Goal: Transaction & Acquisition: Obtain resource

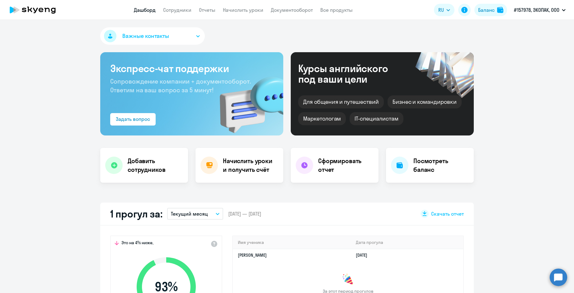
scroll to position [62, 0]
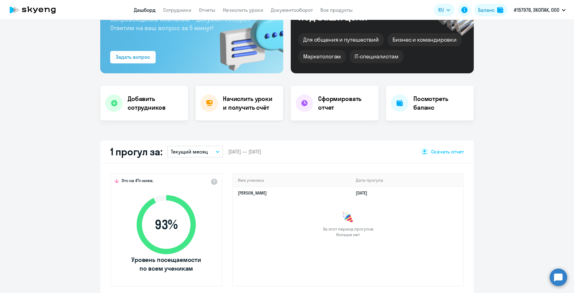
click at [251, 108] on h4 "Начислить уроки и получить счёт" at bounding box center [250, 103] width 54 height 17
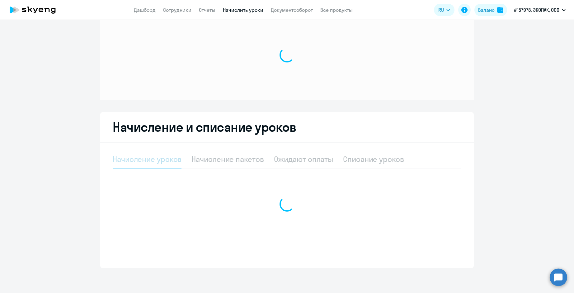
scroll to position [19, 0]
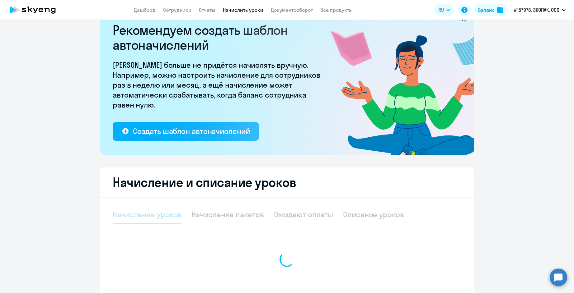
select select "10"
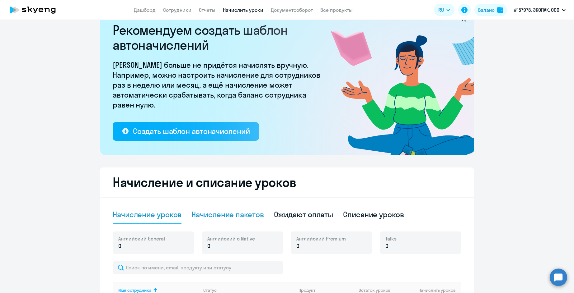
click at [242, 212] on div "Начисление пакетов" at bounding box center [227, 215] width 72 height 10
select select "10"
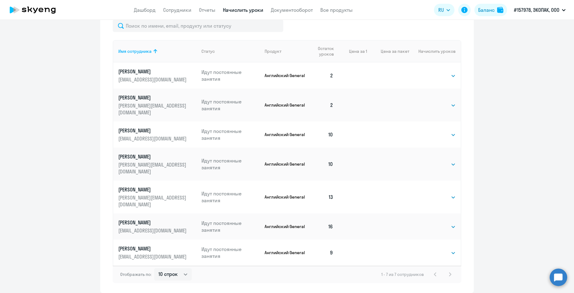
scroll to position [288, 0]
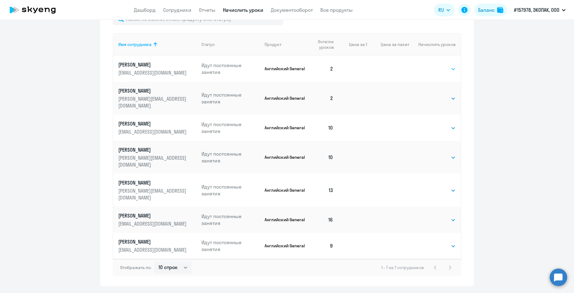
click at [449, 70] on select "Выбрать 4 8 16 32 64 96 128" at bounding box center [443, 68] width 26 height 7
click at [448, 72] on select "Выбрать 4 8 16 32 64 96 128" at bounding box center [443, 68] width 26 height 7
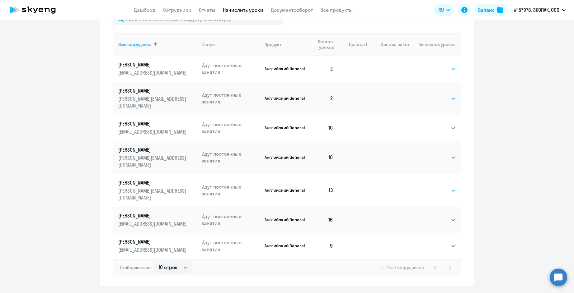
click at [448, 72] on select "Выбрать 4 8 16 32 64 96 128" at bounding box center [443, 68] width 26 height 7
click at [443, 70] on select "Выбрать 4 8 16 32 64 96 128" at bounding box center [443, 68] width 26 height 7
select select "16"
click at [430, 68] on select "Выбрать 4 8 16 32 64 96 128" at bounding box center [443, 68] width 26 height 7
click at [440, 105] on td "Выбрать 4 8 16 32 64 96 128 Выбрать" at bounding box center [434, 98] width 51 height 33
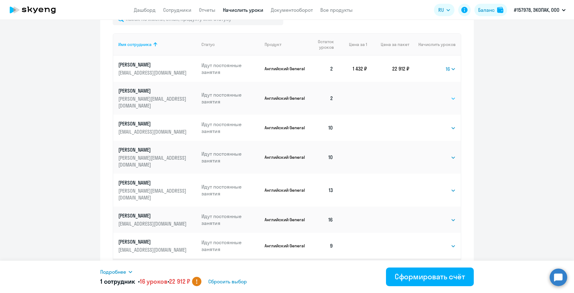
click at [440, 96] on select "Выбрать 4 8 16 32 64 96 128" at bounding box center [443, 98] width 26 height 7
select select "16"
click at [430, 95] on select "Выбрать 4 8 16 32 64 96 128" at bounding box center [443, 98] width 26 height 7
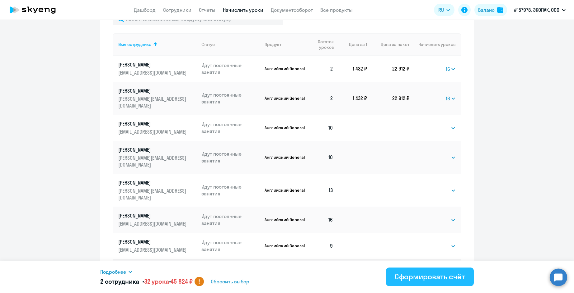
click at [411, 279] on div "Сформировать счёт" at bounding box center [430, 277] width 70 height 10
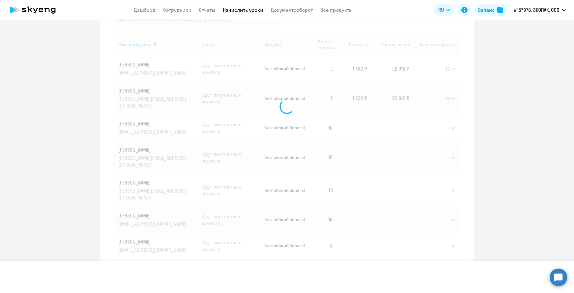
select select
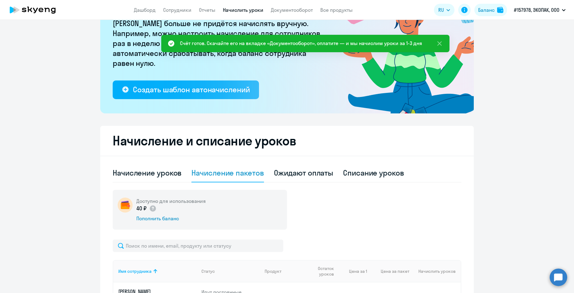
scroll to position [0, 0]
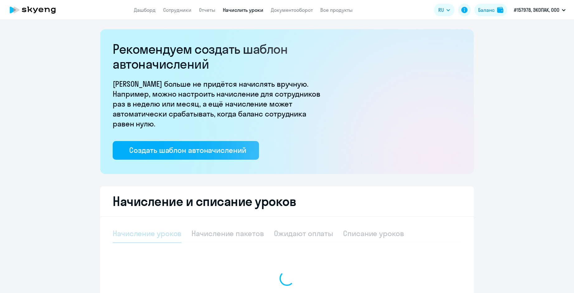
select select "10"
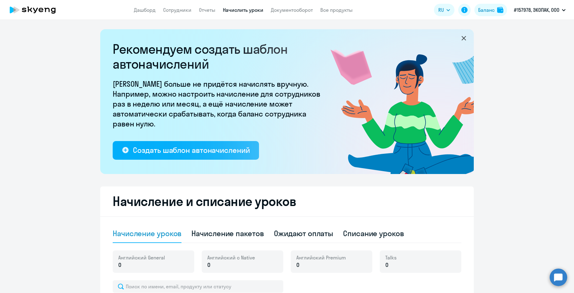
click at [237, 10] on link "Начислить уроки" at bounding box center [243, 10] width 40 height 6
click at [273, 13] on link "Документооборот" at bounding box center [292, 10] width 42 height 6
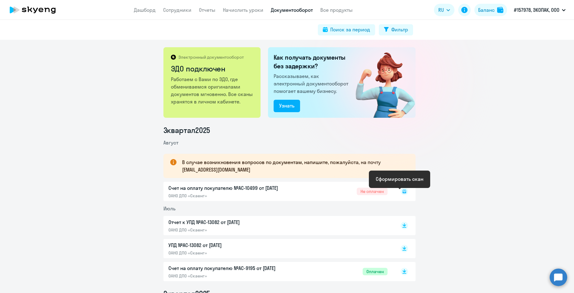
click at [401, 194] on rect at bounding box center [404, 191] width 7 height 7
click at [403, 192] on icon at bounding box center [404, 191] width 2 height 0
click at [368, 196] on div "Счет на оплату покупателю №AC-10499 от 27.08.2025 ОАНО ДПО «Скаенг» Не оплачен" at bounding box center [289, 191] width 252 height 19
click at [402, 193] on icon at bounding box center [403, 191] width 3 height 2
click at [401, 195] on rect at bounding box center [404, 191] width 7 height 7
